Goal: Task Accomplishment & Management: Manage account settings

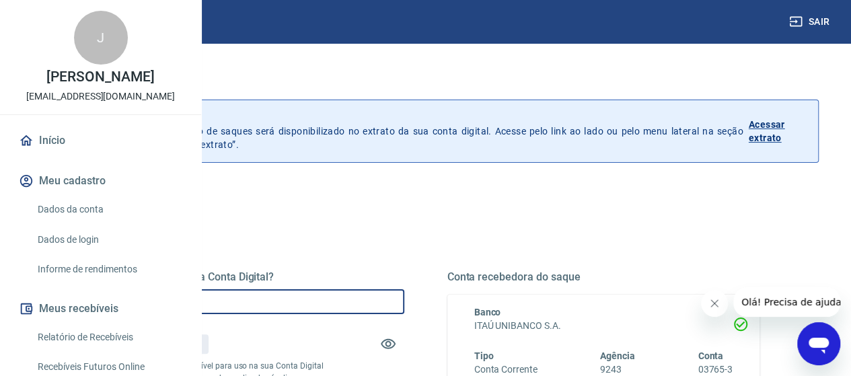
click at [365, 294] on input "R$ 0,00" at bounding box center [248, 301] width 313 height 25
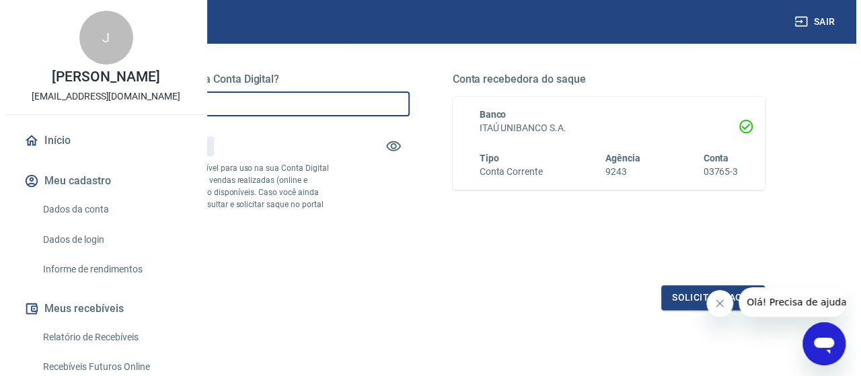
scroll to position [202, 0]
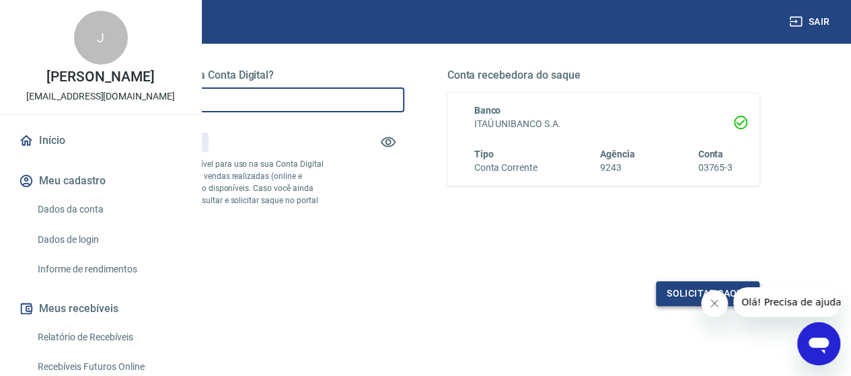
type input "R$ 53,57"
click at [660, 306] on button "Solicitar saque" at bounding box center [708, 293] width 104 height 25
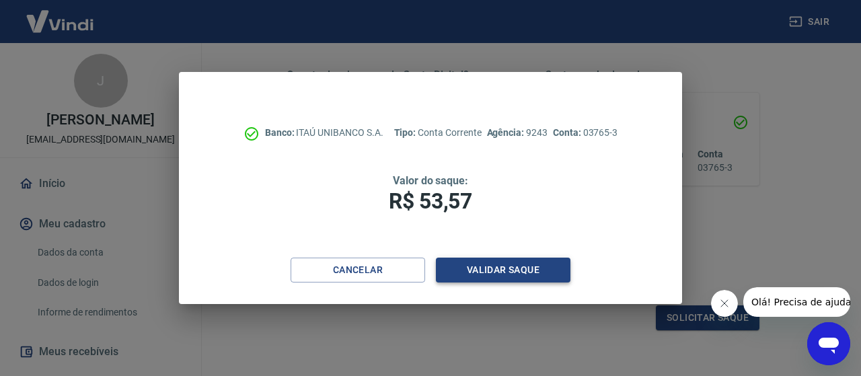
click at [549, 273] on button "Validar saque" at bounding box center [503, 270] width 135 height 25
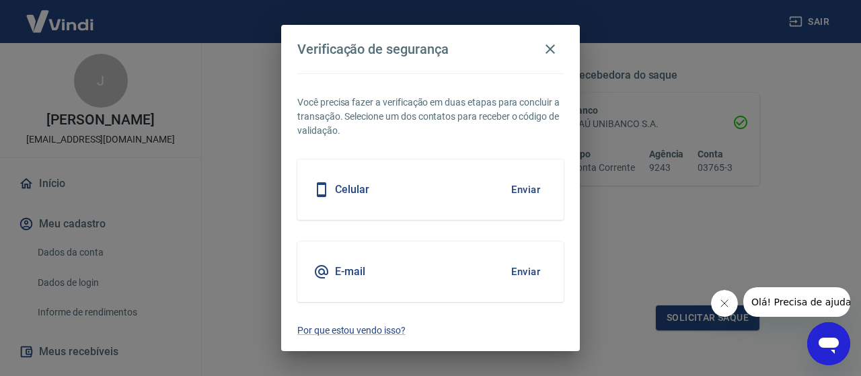
click at [520, 271] on button "Enviar" at bounding box center [526, 272] width 44 height 28
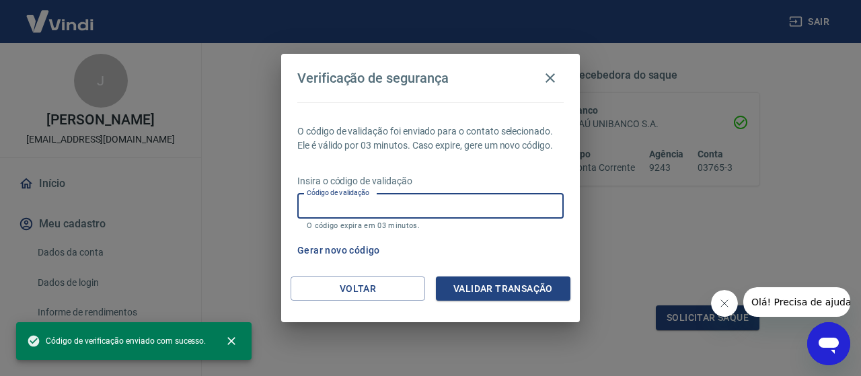
click at [445, 207] on input "Código de validação" at bounding box center [430, 206] width 266 height 25
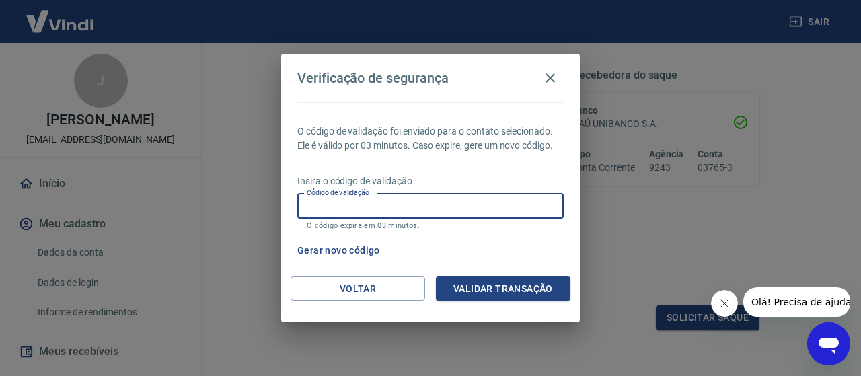
paste input "130731"
type input "130731"
click at [513, 282] on button "Validar transação" at bounding box center [503, 289] width 135 height 25
